Goal: Task Accomplishment & Management: Manage account settings

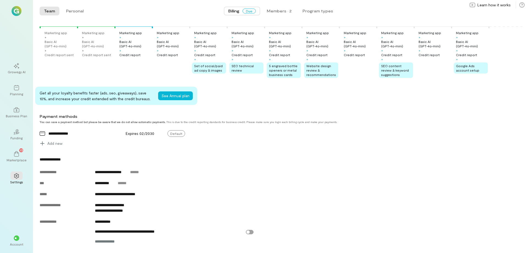
scroll to position [6, 0]
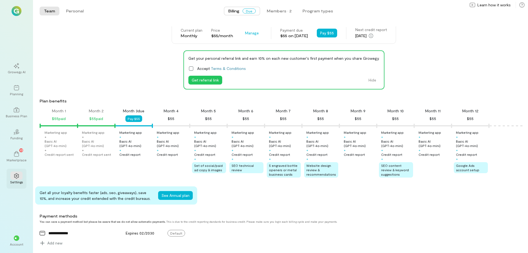
click at [16, 178] on icon at bounding box center [16, 175] width 5 height 5
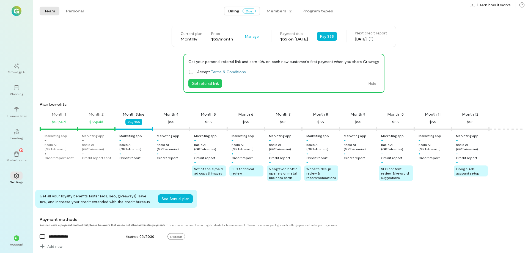
scroll to position [0, 0]
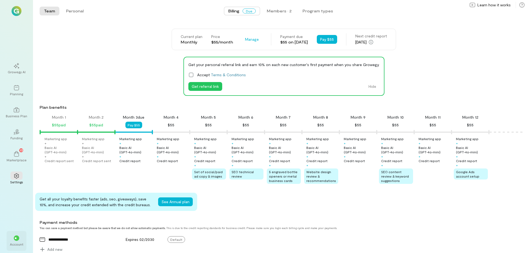
click at [18, 237] on span "**" at bounding box center [17, 237] width 4 height 3
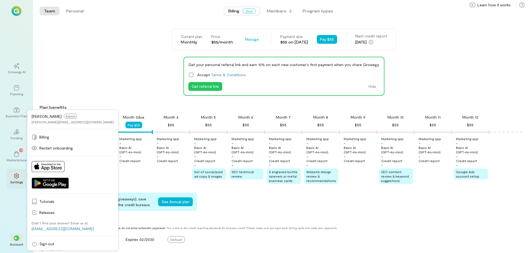
click at [15, 176] on icon at bounding box center [17, 176] width 6 height 6
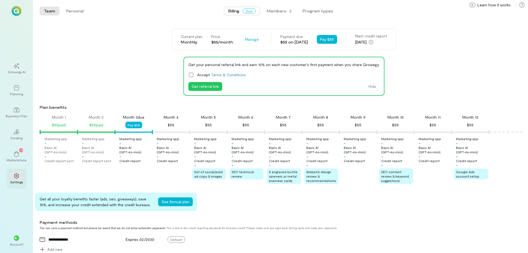
click at [17, 174] on icon at bounding box center [17, 176] width 6 height 6
click at [19, 177] on icon at bounding box center [17, 176] width 6 height 6
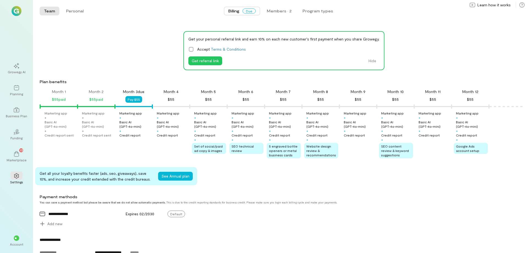
scroll to position [55, 0]
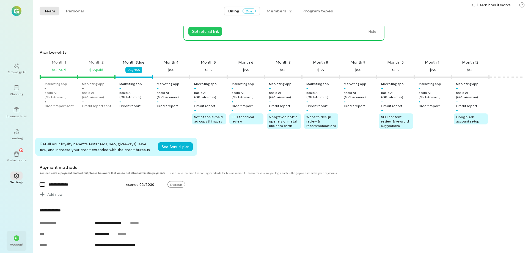
click at [17, 240] on div "**" at bounding box center [17, 238] width 6 height 6
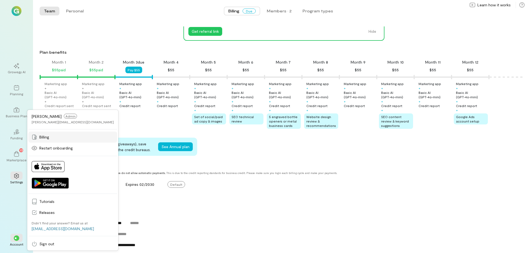
click at [51, 136] on span "Billing" at bounding box center [76, 137] width 75 height 6
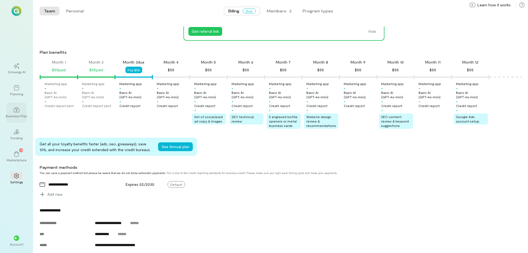
click at [21, 112] on div at bounding box center [16, 109] width 12 height 8
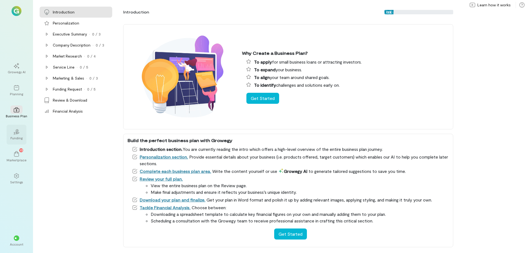
click at [18, 133] on icon at bounding box center [16, 133] width 6 height 2
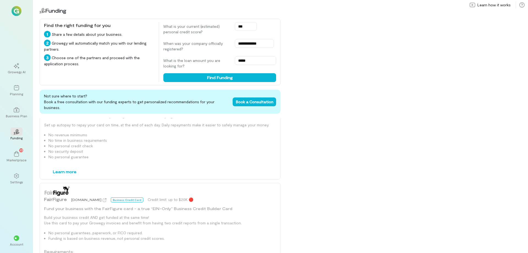
scroll to position [564, 0]
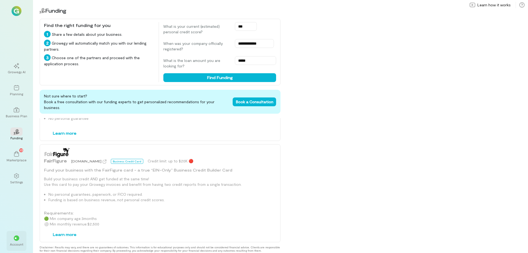
click at [17, 237] on span "**" at bounding box center [17, 237] width 4 height 3
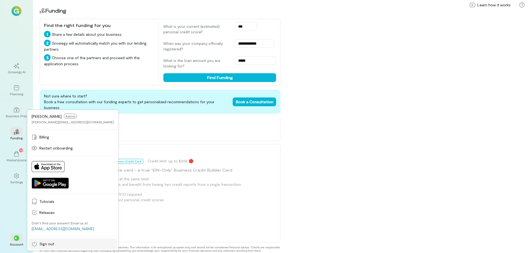
click at [52, 242] on span "Sign out" at bounding box center [76, 244] width 75 height 6
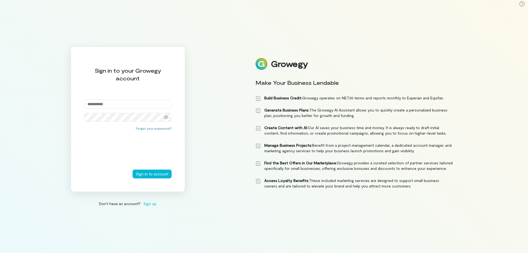
type input "**********"
click at [143, 174] on button "Sign in to account" at bounding box center [152, 173] width 39 height 9
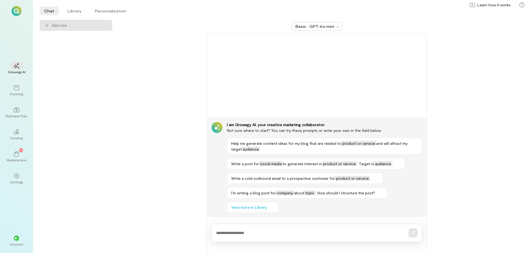
click at [17, 14] on img at bounding box center [17, 11] width 10 height 10
click at [18, 10] on img at bounding box center [17, 11] width 10 height 10
click at [48, 9] on li "Chat" at bounding box center [49, 11] width 19 height 9
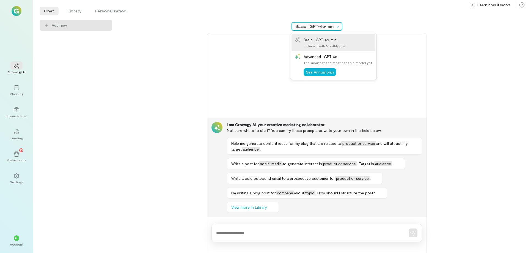
click at [330, 25] on div "Basic · GPT‑4o‑mini" at bounding box center [315, 27] width 40 height 6
click at [245, 207] on span "View more in Library" at bounding box center [248, 207] width 35 height 6
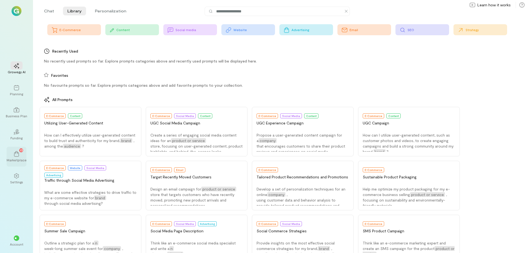
click at [20, 155] on div "13" at bounding box center [16, 153] width 12 height 8
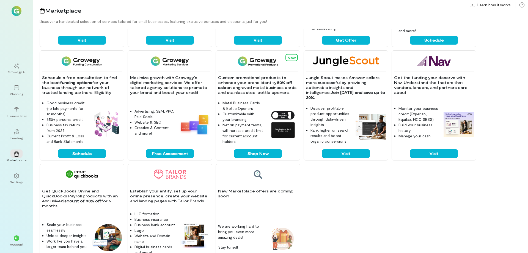
scroll to position [119, 0]
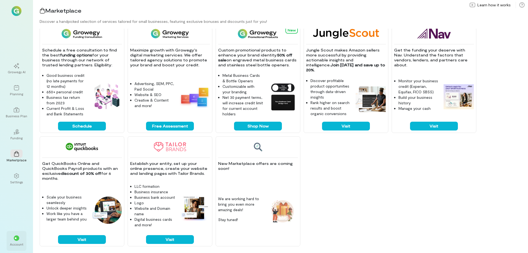
click at [20, 240] on div "**" at bounding box center [16, 237] width 12 height 8
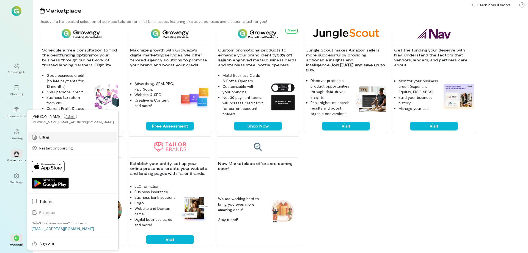
click at [50, 135] on span "Billing" at bounding box center [76, 137] width 75 height 6
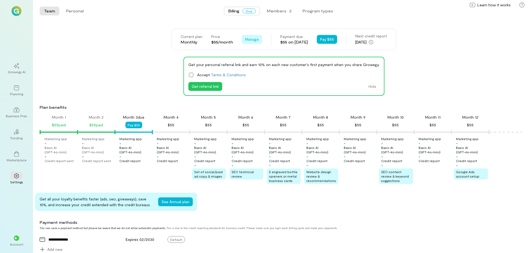
click at [245, 42] on button "Manage" at bounding box center [252, 39] width 20 height 9
click at [254, 63] on span "Cancel plan" at bounding box center [268, 62] width 28 height 6
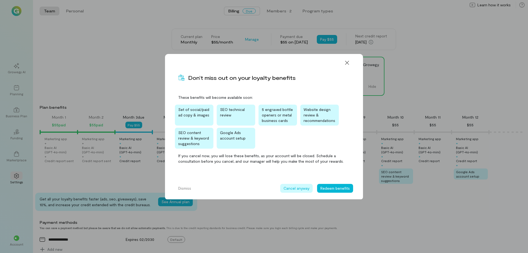
click at [300, 187] on button "Cancel anyway" at bounding box center [296, 188] width 32 height 9
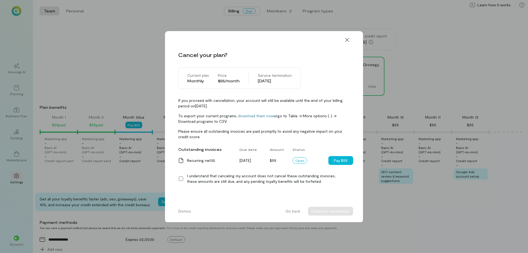
click at [184, 177] on label "I understand that canceling my account does not cancel these outstanding invoic…" at bounding box center [264, 178] width 172 height 11
click at [341, 161] on button "Pay $55" at bounding box center [340, 160] width 25 height 9
click at [343, 160] on button "Pay $55" at bounding box center [340, 160] width 25 height 9
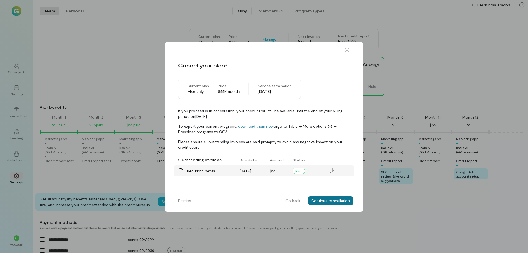
click at [340, 199] on button "Continue cancellation" at bounding box center [330, 200] width 45 height 9
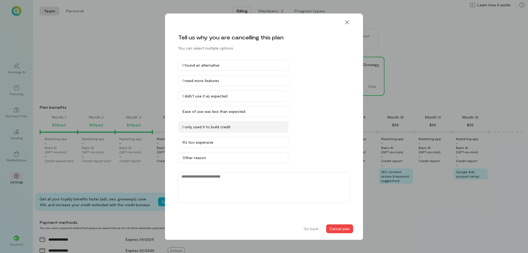
click at [238, 127] on div "I only used it to build credit" at bounding box center [233, 127] width 101 height 6
click at [276, 141] on div "It’s too expensive" at bounding box center [233, 142] width 101 height 6
click at [340, 229] on button "Cancel plan" at bounding box center [339, 228] width 27 height 9
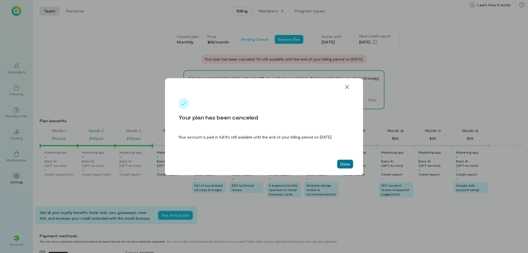
click at [346, 166] on button "Done" at bounding box center [345, 164] width 16 height 9
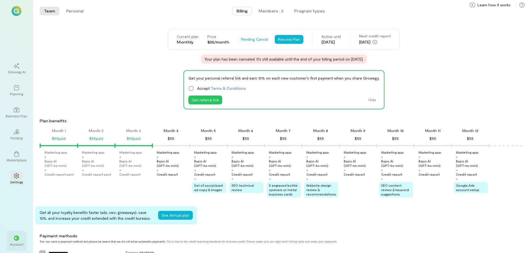
click at [17, 238] on span "**" at bounding box center [17, 237] width 4 height 3
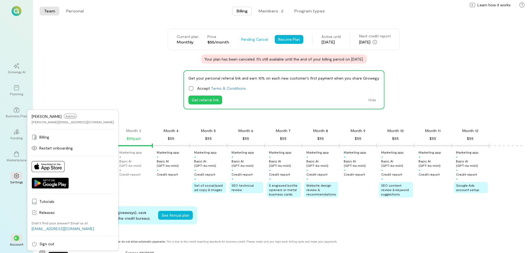
click at [94, 45] on div "Current plan Monthly Price $55/month Pending Cancel See Annual Plan Resume Plan…" at bounding box center [284, 46] width 488 height 35
